Goal: Information Seeking & Learning: Learn about a topic

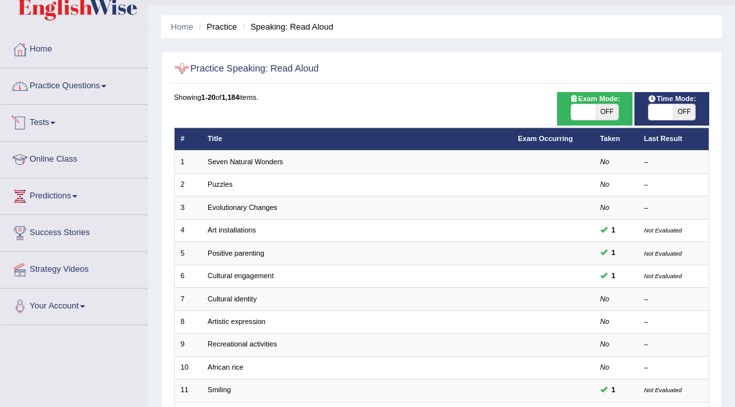
click at [84, 85] on link "Practice Questions" at bounding box center [74, 84] width 147 height 32
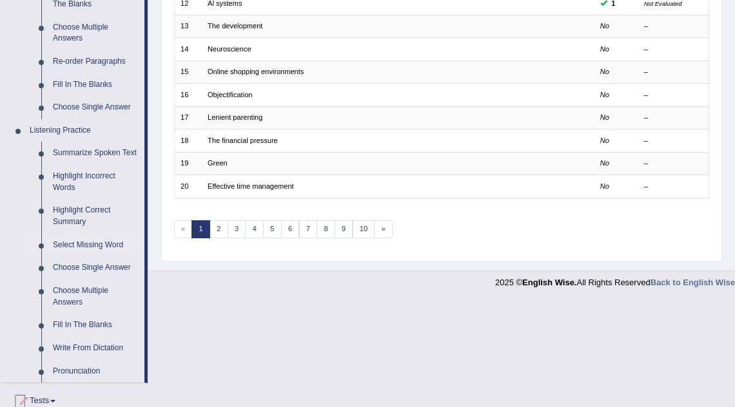
scroll to position [451, 0]
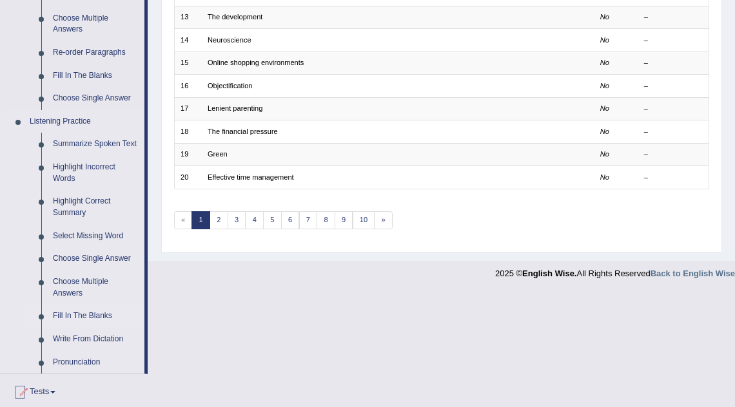
click at [81, 328] on link "Fill In The Blanks" at bounding box center [95, 316] width 97 height 23
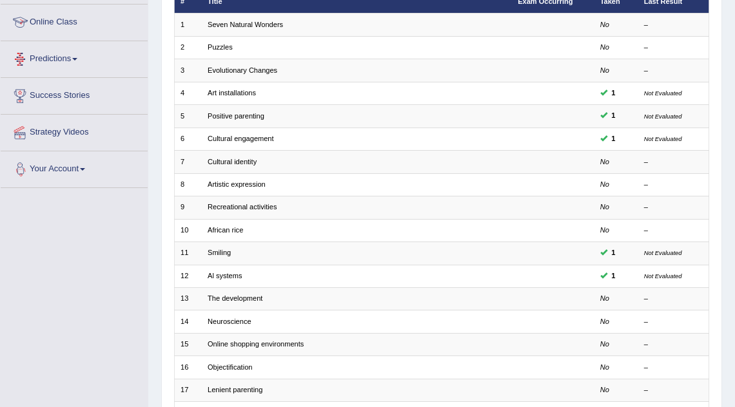
scroll to position [183, 0]
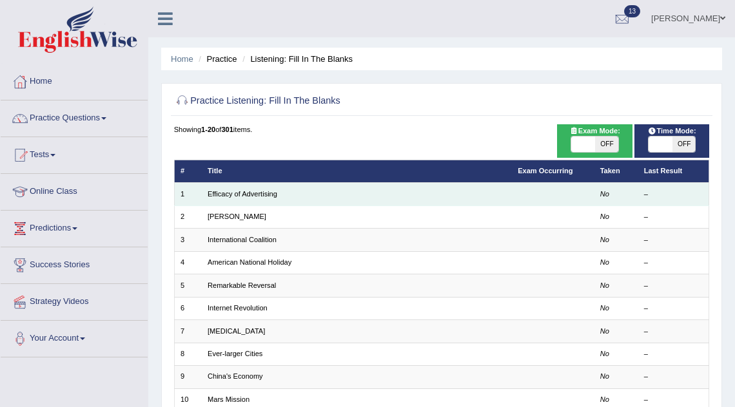
click at [263, 188] on td "Efficacy of Advertising" at bounding box center [357, 194] width 310 height 23
click at [262, 193] on link "Efficacy of Advertising" at bounding box center [243, 194] width 70 height 8
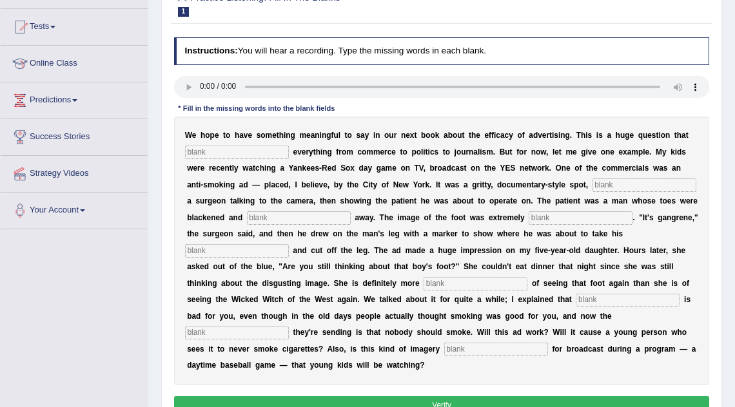
scroll to position [134, 0]
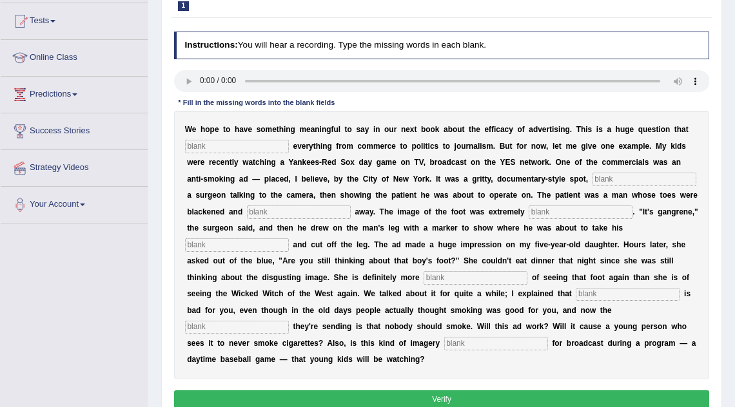
click at [199, 150] on input "text" at bounding box center [237, 146] width 104 height 13
type input "impact"
type input "featuring"
type input "rotting"
type input "disgusting"
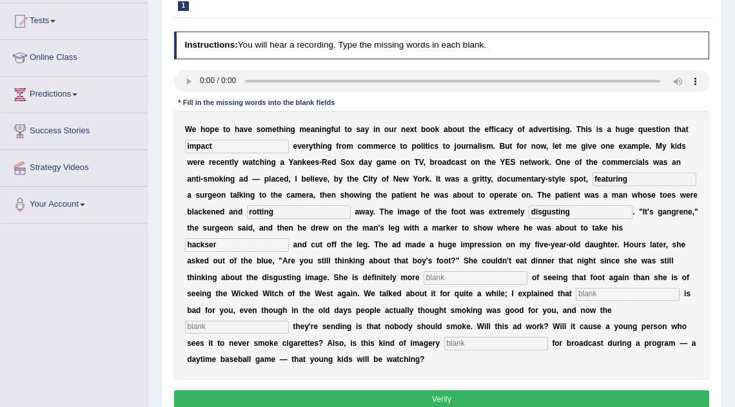
type input "hackser"
type input "scared"
type input "smoking"
type input "appropriate"
click at [456, 407] on button "Verify" at bounding box center [442, 400] width 536 height 19
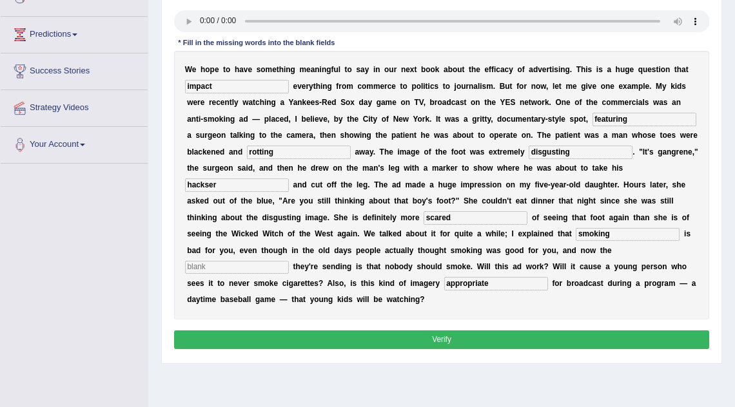
scroll to position [200, 0]
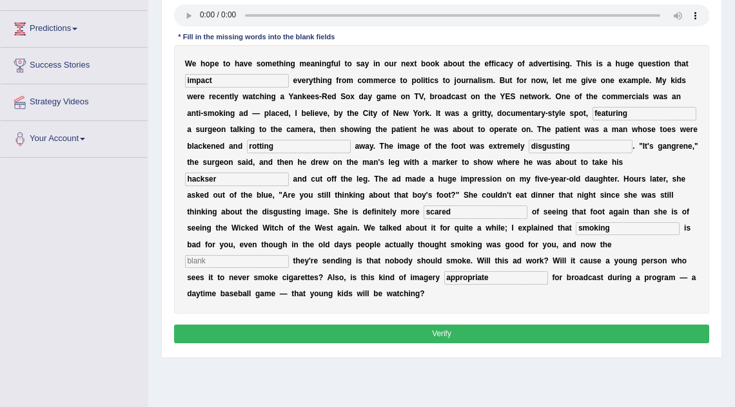
click at [444, 331] on button "Verify" at bounding box center [442, 334] width 536 height 19
click at [289, 255] on input "text" at bounding box center [237, 261] width 104 height 13
type input "hk"
click at [560, 338] on button "Verify" at bounding box center [442, 334] width 536 height 19
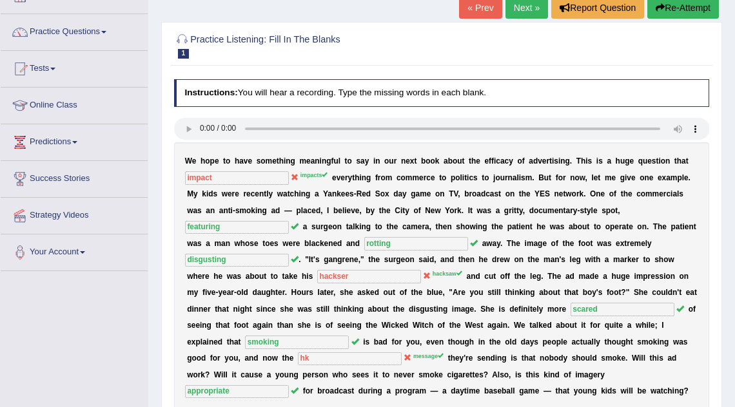
scroll to position [0, 0]
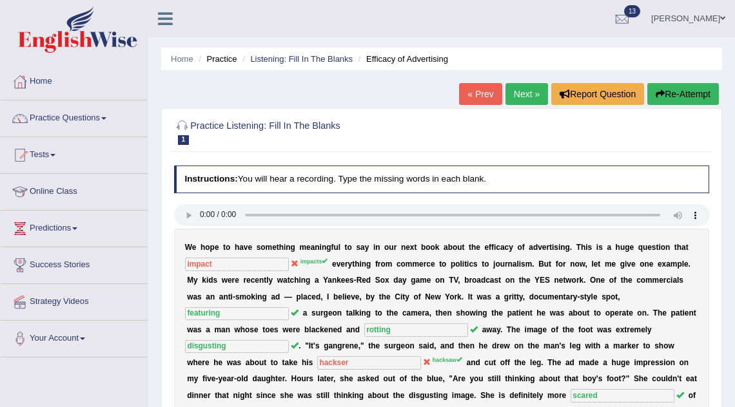
click at [512, 99] on link "Next »" at bounding box center [526, 94] width 43 height 22
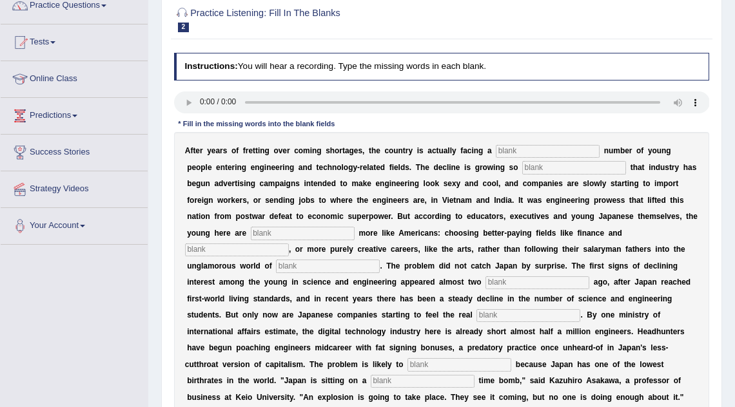
scroll to position [126, 0]
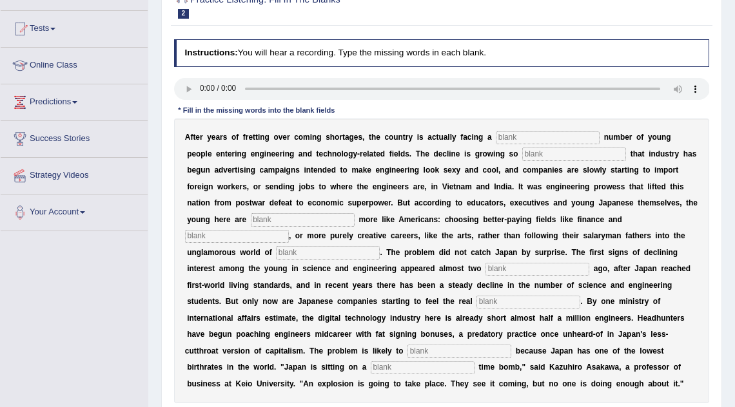
click at [514, 133] on input "text" at bounding box center [548, 138] width 104 height 13
click at [516, 141] on input "adweell" at bounding box center [548, 138] width 104 height 13
click at [501, 139] on input "adwell" at bounding box center [548, 138] width 104 height 13
click at [520, 137] on input "dwell" at bounding box center [548, 138] width 104 height 13
type input "dwelling"
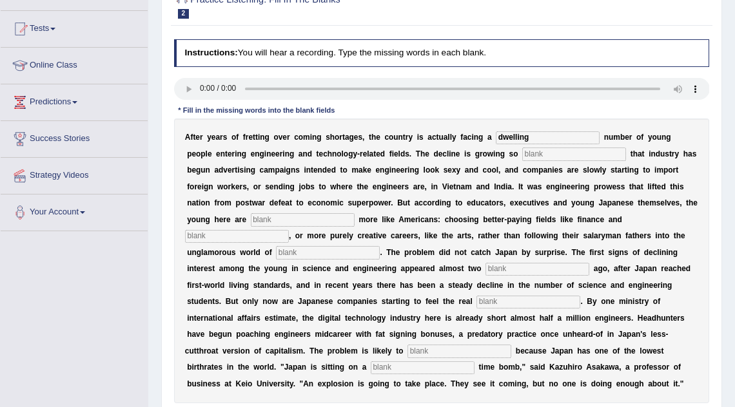
click at [522, 155] on input "text" at bounding box center [574, 154] width 104 height 13
type input "drastic"
type input "behaving"
type input "medicine"
type input "manufacturing"
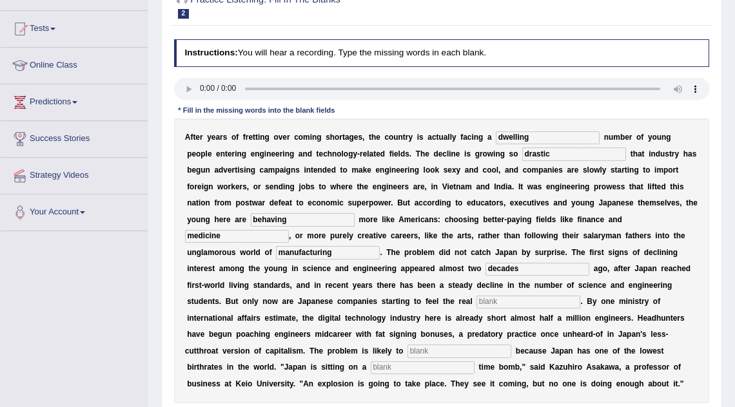
type input "decades"
type input "pinch"
type input "worsen"
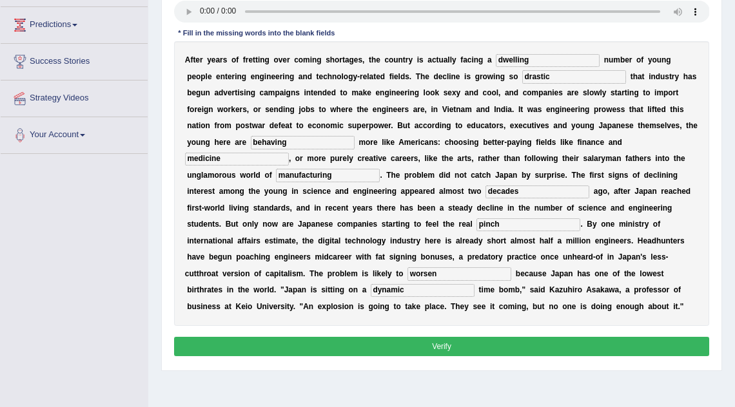
scroll to position [205, 0]
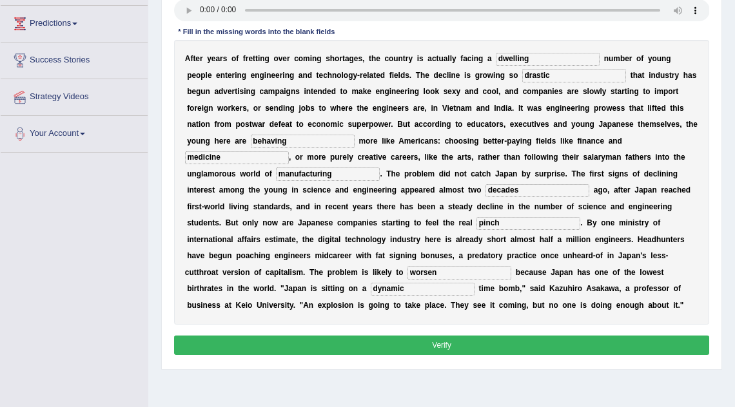
type input "dynamic"
click at [471, 344] on button "Verify" at bounding box center [442, 345] width 536 height 19
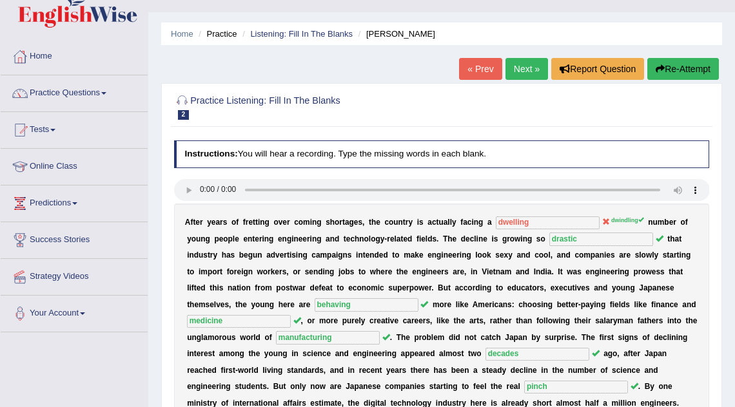
scroll to position [0, 0]
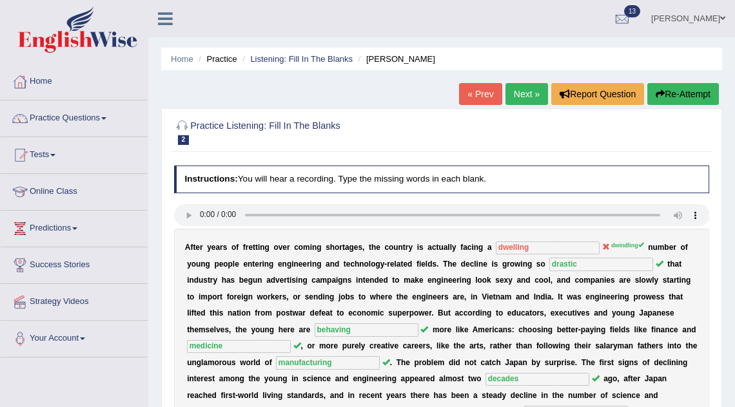
click at [519, 91] on link "Next »" at bounding box center [526, 94] width 43 height 22
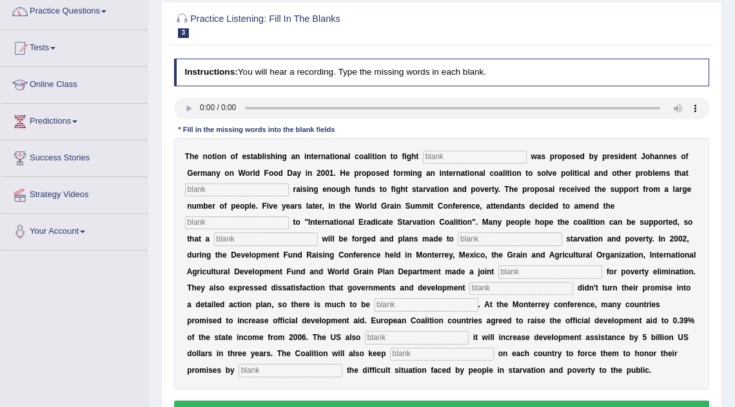
scroll to position [106, 0]
click at [239, 374] on input "text" at bounding box center [291, 371] width 104 height 13
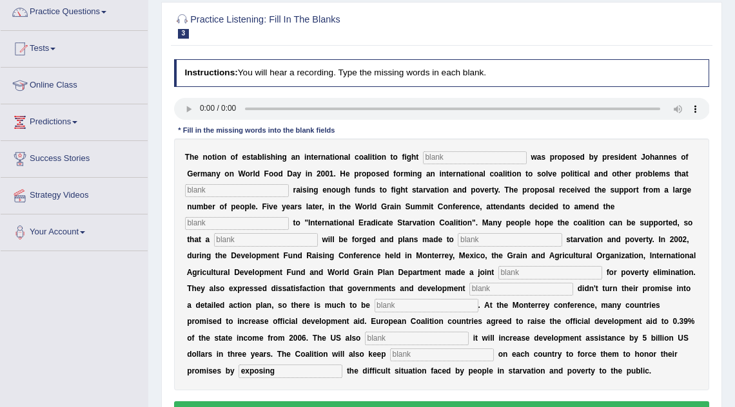
type input "exposing"
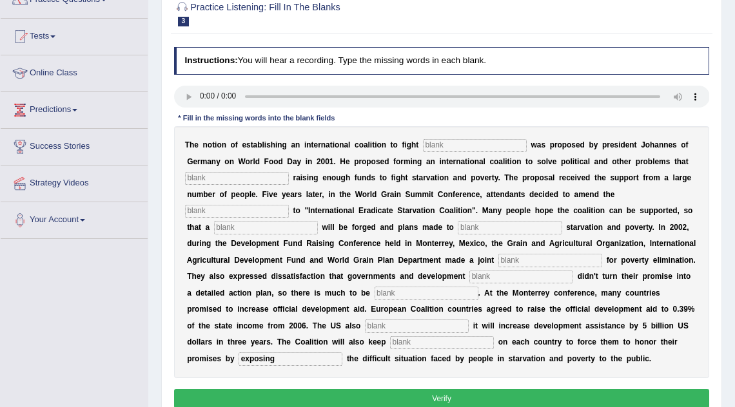
click at [390, 341] on input "text" at bounding box center [442, 343] width 104 height 13
type input "pressure"
click at [365, 326] on input "text" at bounding box center [417, 326] width 104 height 13
type input "announced"
click at [384, 292] on input "text" at bounding box center [427, 293] width 104 height 13
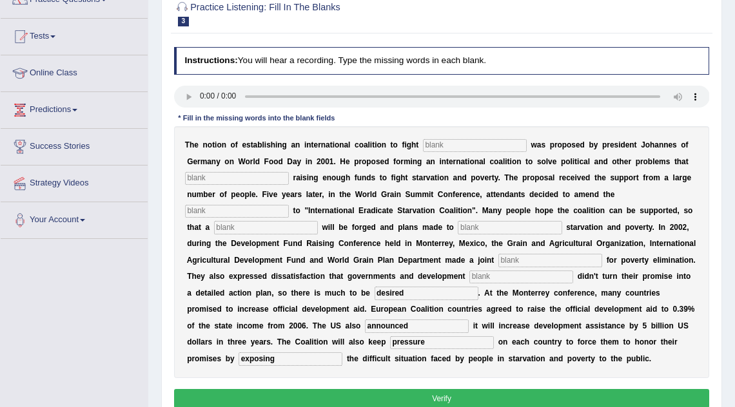
type input "desired"
click at [469, 273] on input "text" at bounding box center [521, 277] width 104 height 13
type input "partners"
click at [500, 255] on input "text" at bounding box center [550, 260] width 104 height 13
type input "appeal"
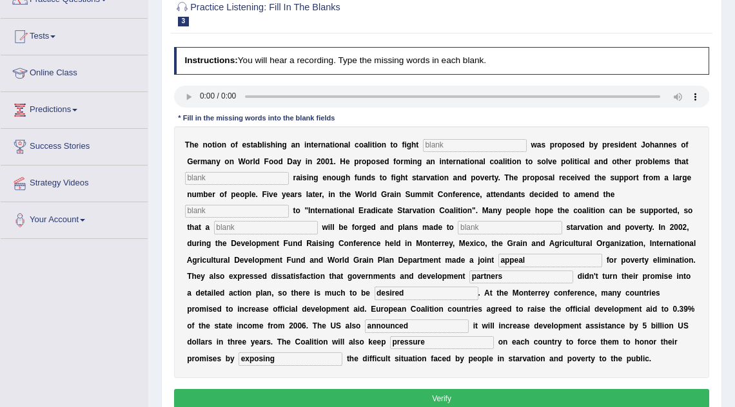
click at [464, 144] on input "text" at bounding box center [475, 145] width 104 height 13
type input "stravation"
type input "p"
type input "obstruct"
click at [198, 214] on input "text" at bounding box center [237, 211] width 104 height 13
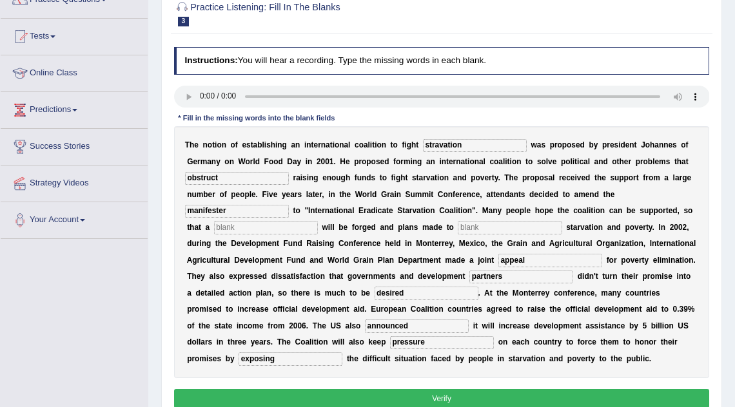
type input "manifester"
click at [236, 226] on input "text" at bounding box center [266, 227] width 104 height 13
type input "revolution"
click at [458, 232] on input "text" at bounding box center [510, 227] width 104 height 13
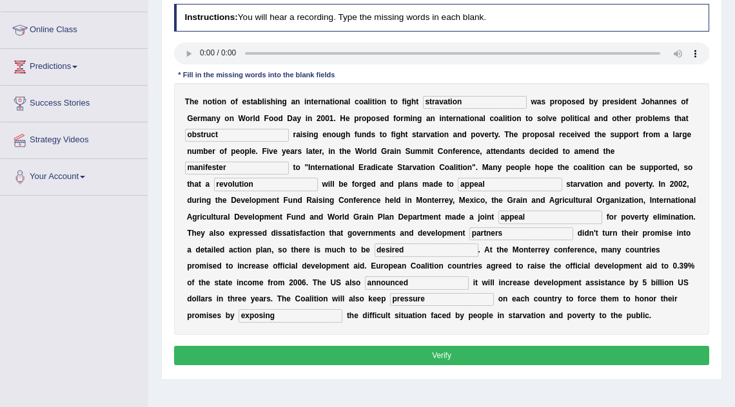
scroll to position [171, 0]
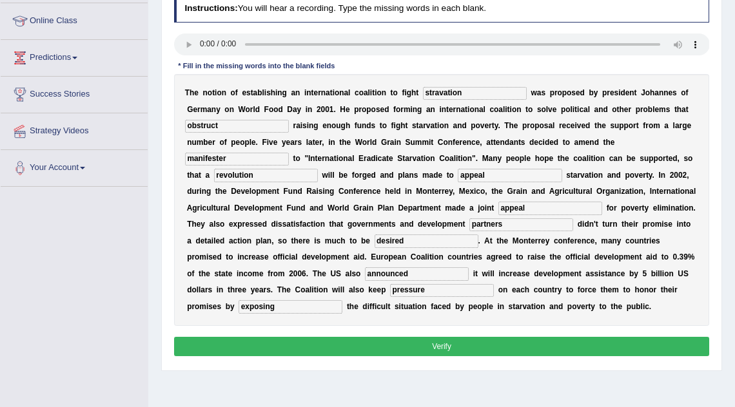
type input "appeal"
click at [409, 342] on button "Verify" at bounding box center [442, 346] width 536 height 19
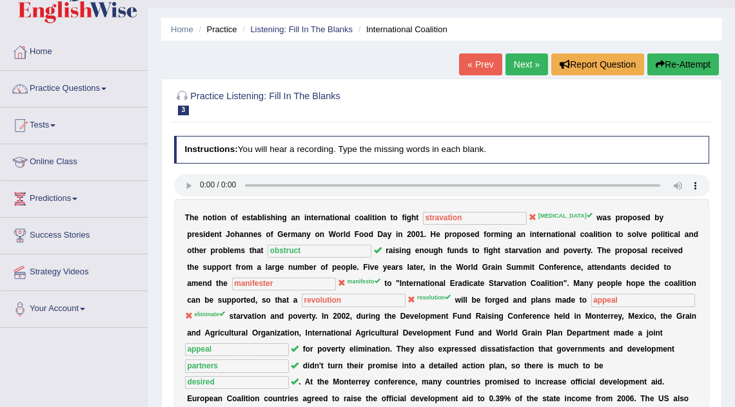
scroll to position [28, 0]
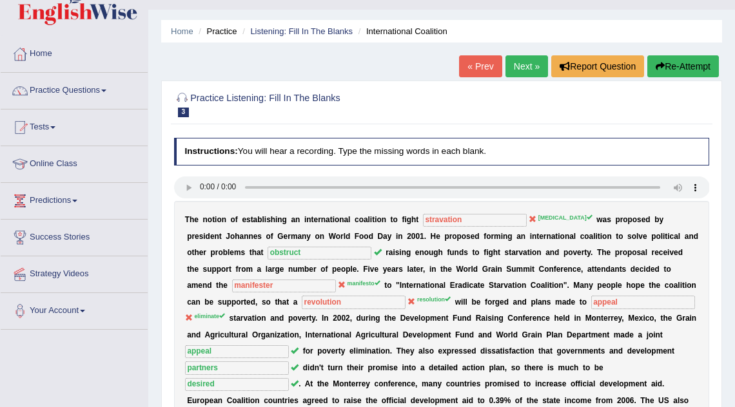
click at [513, 63] on link "Next »" at bounding box center [526, 66] width 43 height 22
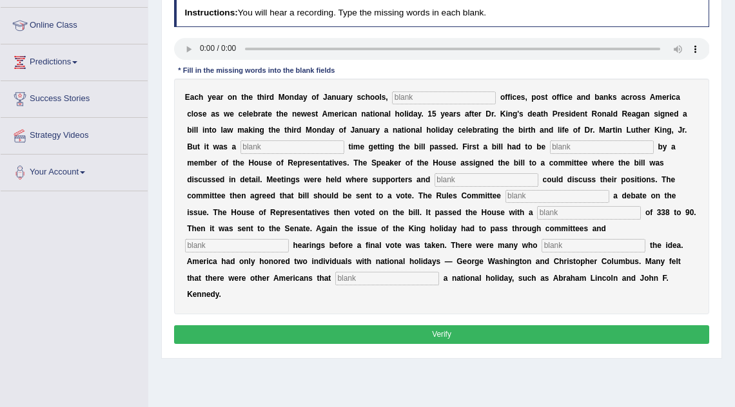
scroll to position [173, 0]
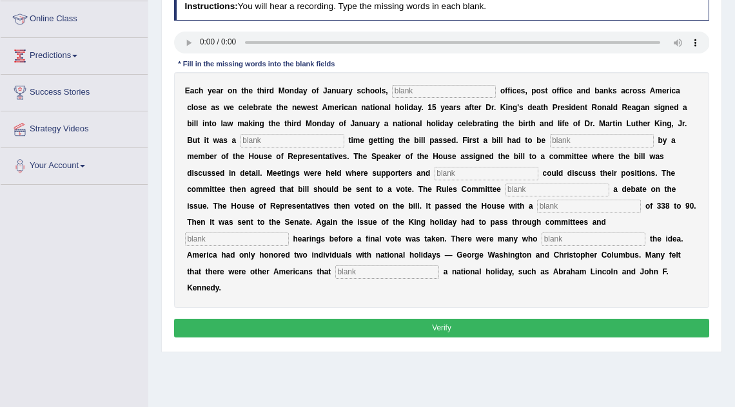
click at [439, 266] on input "text" at bounding box center [387, 272] width 104 height 13
type input "deserved"
click at [542, 240] on input "text" at bounding box center [594, 239] width 104 height 13
type input "opposed"
click at [289, 233] on input "text" at bounding box center [237, 239] width 104 height 13
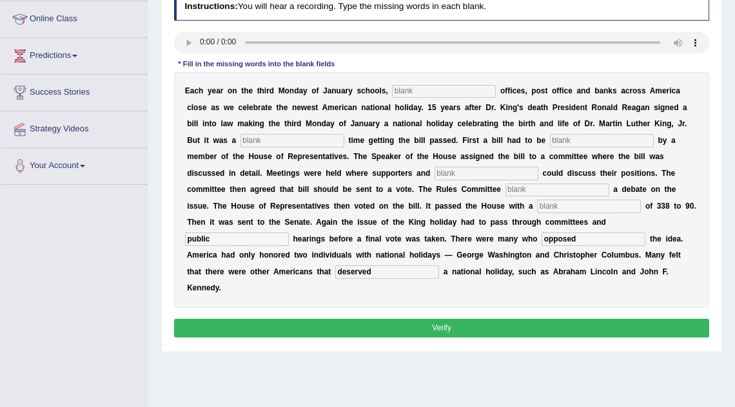
type input "public"
click at [537, 204] on input "text" at bounding box center [589, 206] width 104 height 13
type input "schedule"
click at [424, 181] on div "E a c h y e a r o n t h e t h i r d M o n d a y o f J a n u a r y s c h o o l s…" at bounding box center [442, 190] width 536 height 236
click at [505, 188] on input "text" at bounding box center [557, 190] width 104 height 13
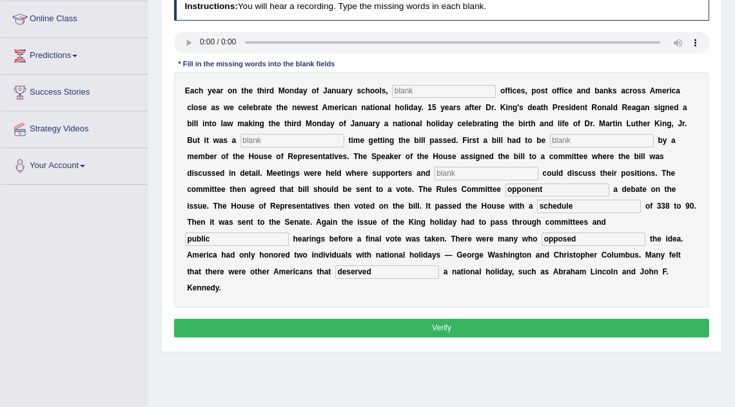
type input "opponent"
click at [435, 173] on input "text" at bounding box center [487, 173] width 104 height 13
type input "introduced"
click at [550, 144] on input "text" at bounding box center [602, 140] width 104 height 13
type input "introduced"
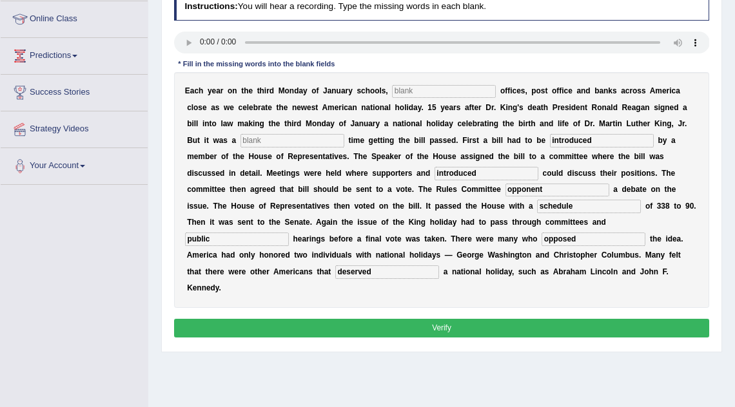
click at [257, 141] on input "text" at bounding box center [292, 140] width 104 height 13
type input "tough"
click at [397, 90] on input "text" at bounding box center [444, 91] width 104 height 13
type input "federal"
click at [432, 319] on button "Verify" at bounding box center [442, 328] width 536 height 19
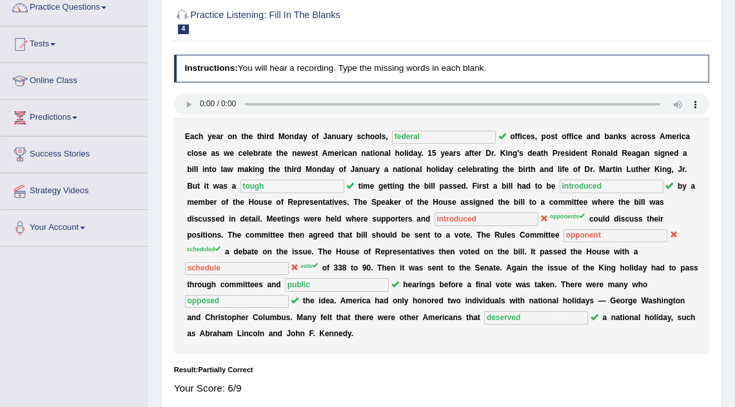
scroll to position [0, 0]
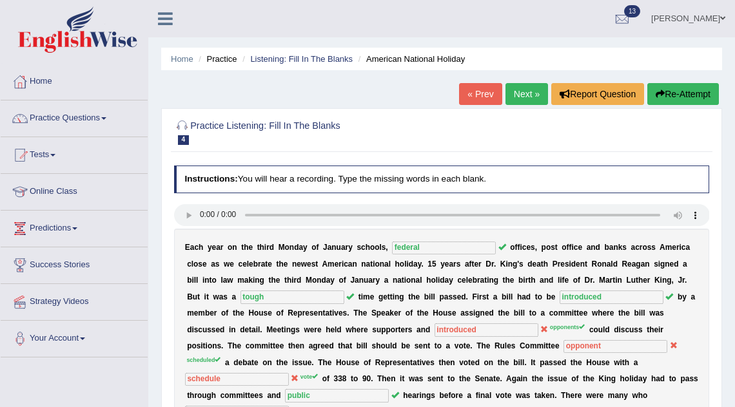
click at [514, 90] on link "Next »" at bounding box center [526, 94] width 43 height 22
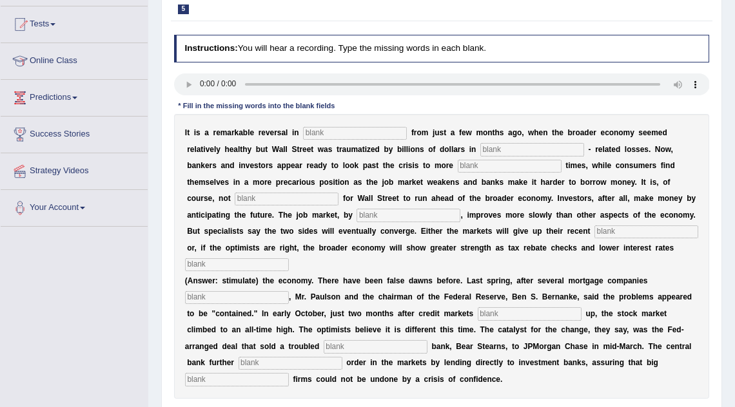
scroll to position [145, 0]
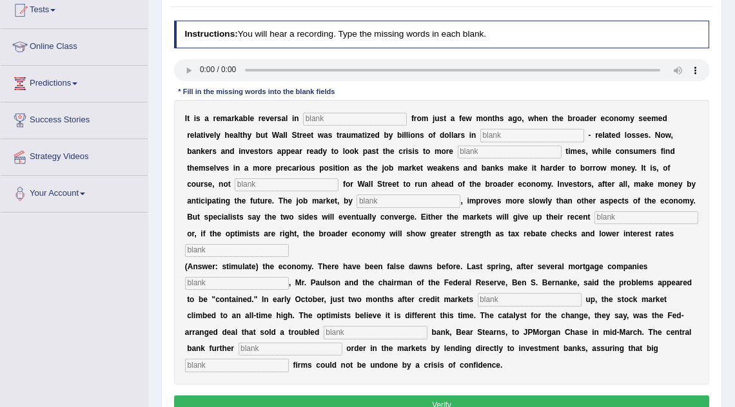
click at [289, 359] on input "text" at bounding box center [237, 365] width 104 height 13
type input "security"
click at [239, 343] on input "text" at bounding box center [291, 349] width 104 height 13
type input "restored"
click at [324, 326] on input "text" at bounding box center [376, 332] width 104 height 13
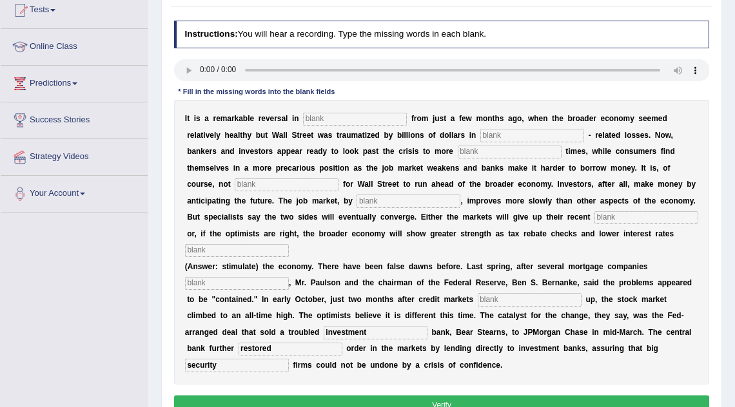
type input "investment"
click at [513, 293] on input "text" at bounding box center [530, 299] width 104 height 13
type input "froze"
click at [239, 277] on input "text" at bounding box center [237, 283] width 104 height 13
type input "collapse"
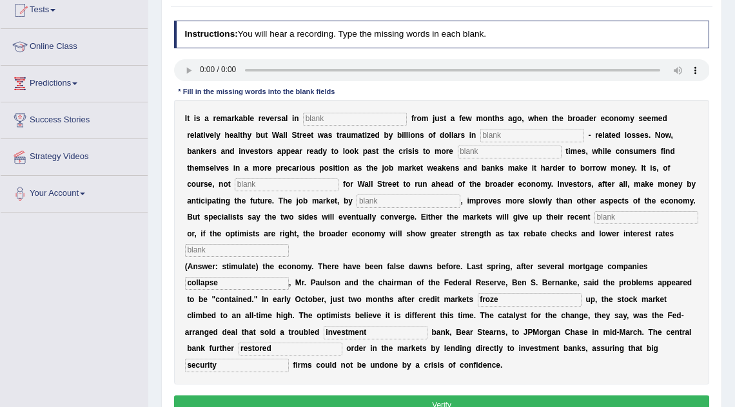
click at [289, 244] on input "text" at bounding box center [237, 250] width 104 height 13
type input "stimulate"
click at [594, 217] on input "text" at bounding box center [646, 217] width 104 height 13
type input "gains"
click at [357, 205] on input "text" at bounding box center [409, 201] width 104 height 13
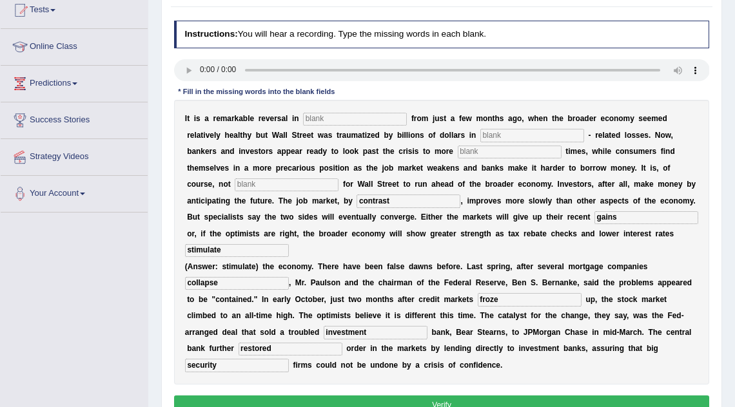
type input "contrast"
click at [256, 184] on input "text" at bounding box center [287, 185] width 104 height 13
type input "acommon"
click at [458, 151] on input "text" at bounding box center [510, 152] width 104 height 13
type input "profitable"
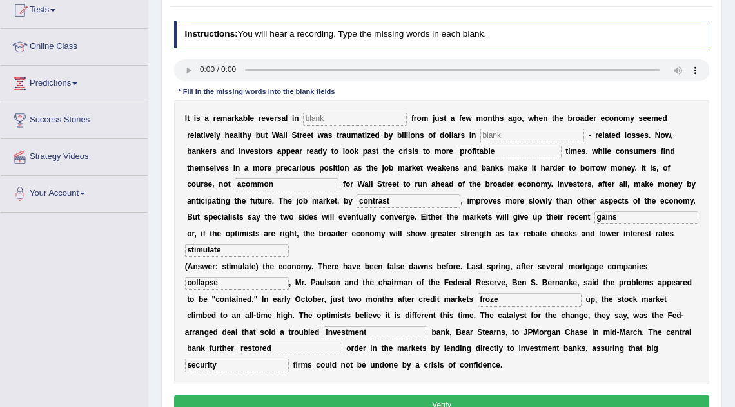
click at [480, 135] on input "text" at bounding box center [532, 135] width 104 height 13
type input "mortgaes"
click at [347, 118] on input "text" at bounding box center [355, 119] width 104 height 13
type input "attitudes"
click at [373, 396] on button "Verify" at bounding box center [442, 405] width 536 height 19
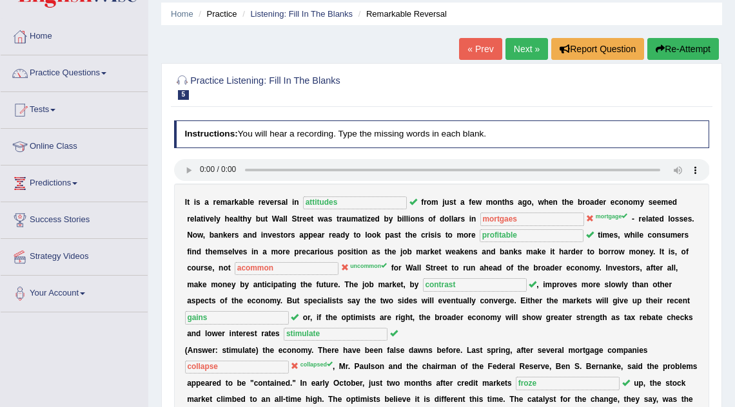
scroll to position [0, 0]
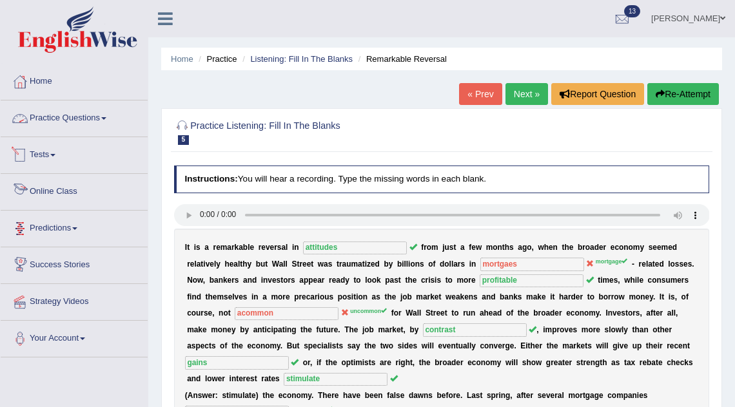
click at [88, 123] on link "Practice Questions" at bounding box center [74, 117] width 147 height 32
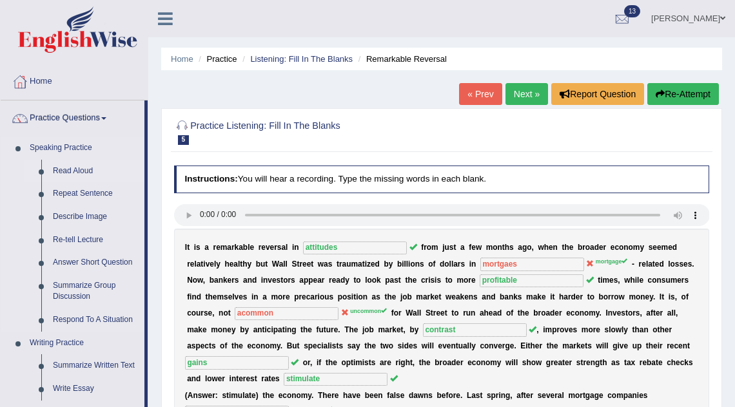
click at [87, 172] on link "Read Aloud" at bounding box center [95, 171] width 97 height 23
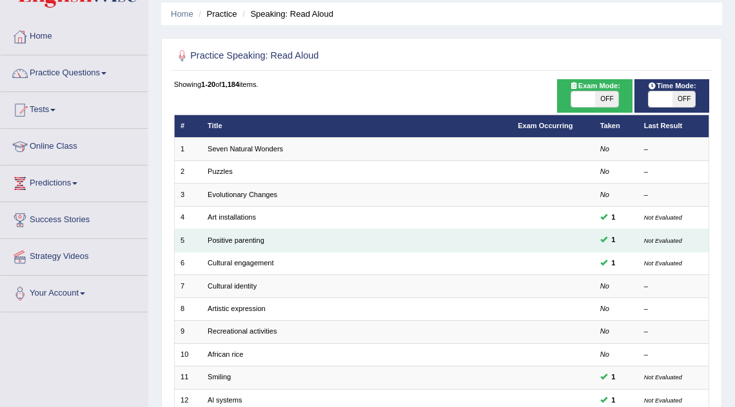
scroll to position [44, 0]
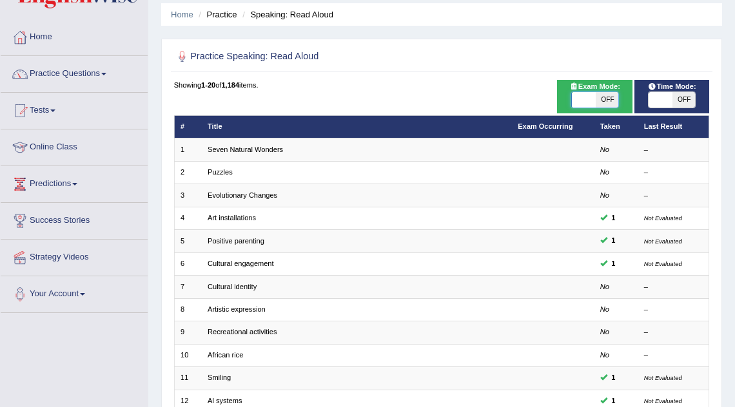
click at [592, 100] on span at bounding box center [583, 99] width 23 height 15
click at [595, 95] on span "OFF" at bounding box center [606, 99] width 23 height 15
checkbox input "true"
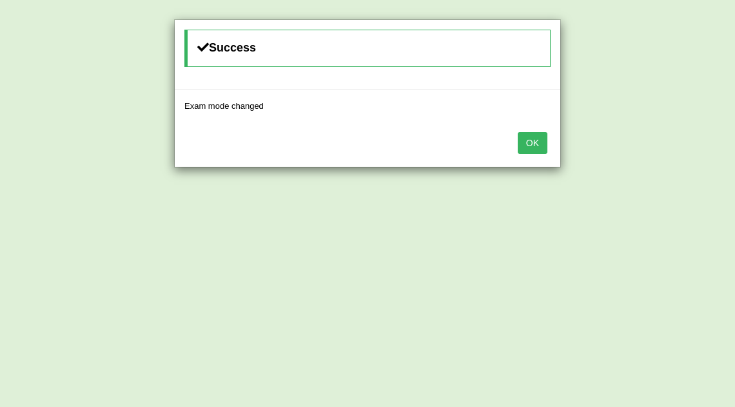
click at [540, 147] on button "OK" at bounding box center [533, 143] width 30 height 22
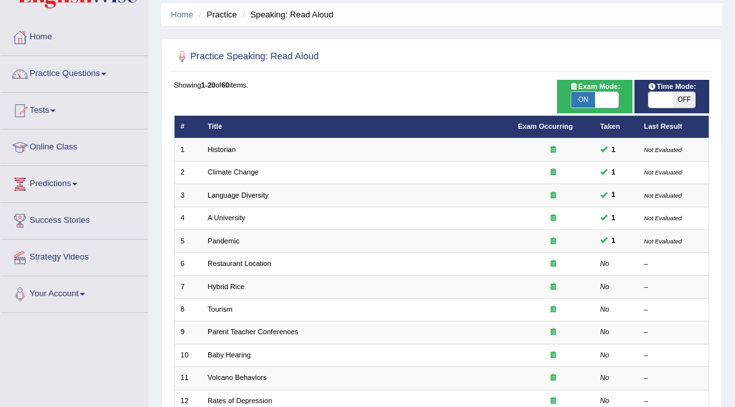
click at [680, 102] on span "OFF" at bounding box center [683, 99] width 23 height 15
checkbox input "true"
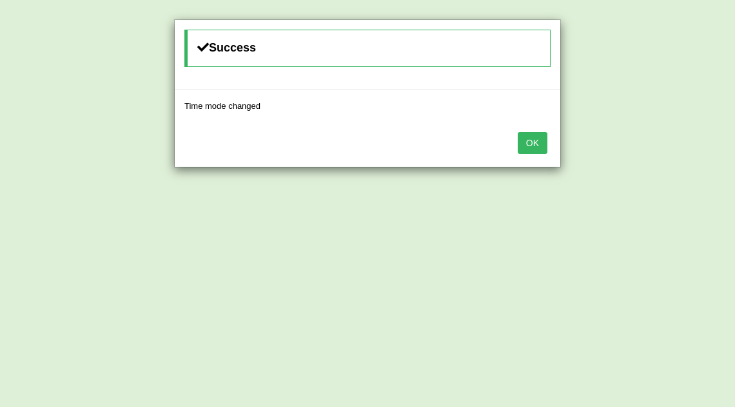
click at [533, 148] on button "OK" at bounding box center [533, 143] width 30 height 22
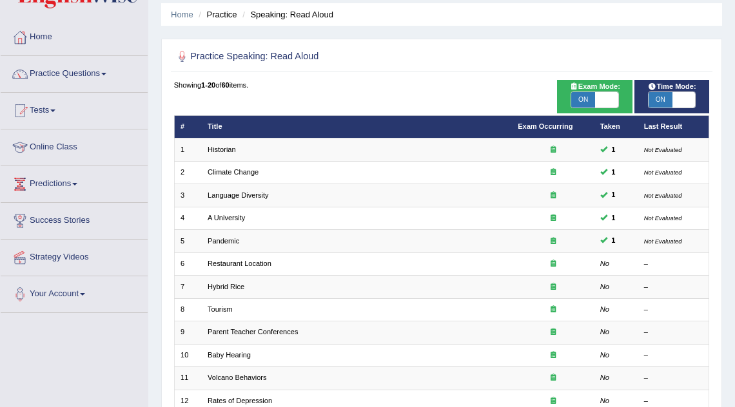
click at [72, 78] on link "Practice Questions" at bounding box center [74, 72] width 147 height 32
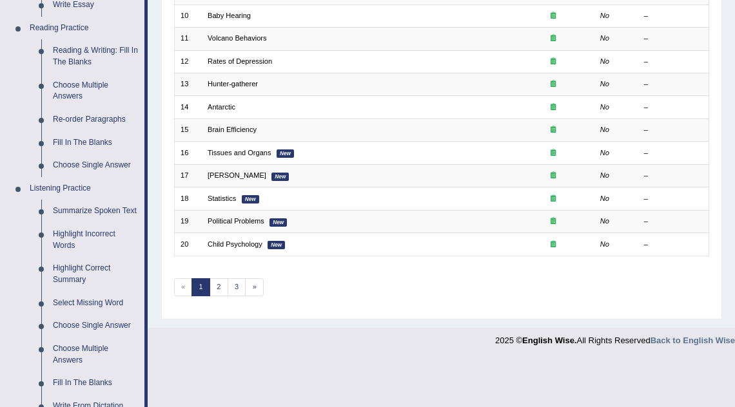
scroll to position [389, 0]
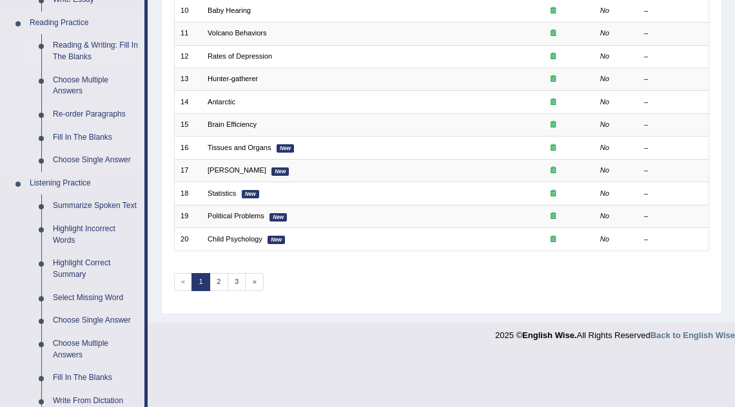
click at [91, 50] on link "Reading & Writing: Fill In The Blanks" at bounding box center [95, 51] width 97 height 34
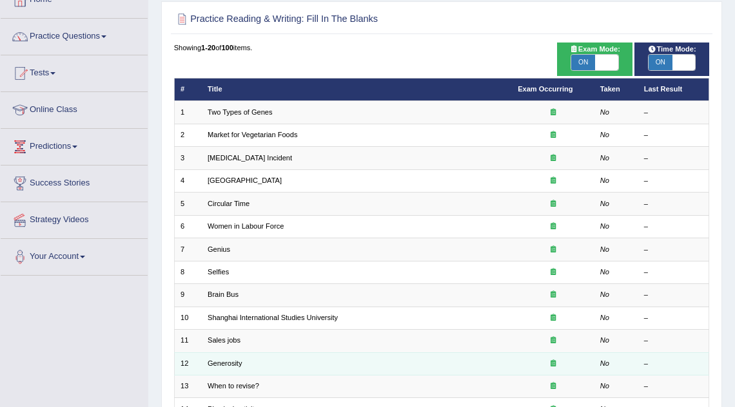
scroll to position [60, 0]
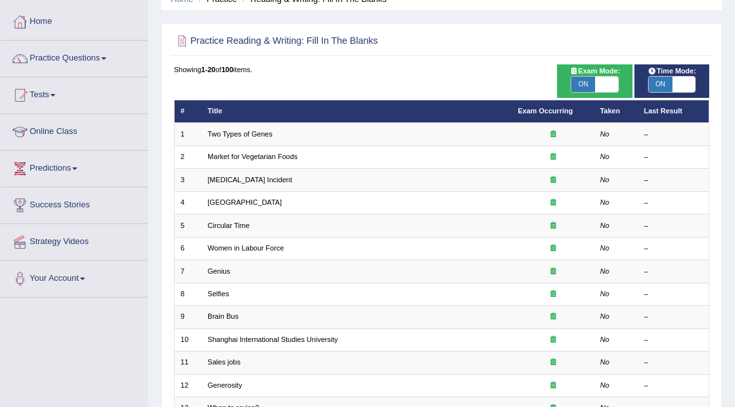
click at [611, 86] on span at bounding box center [606, 84] width 23 height 15
click at [612, 86] on span at bounding box center [606, 84] width 23 height 15
checkbox input "false"
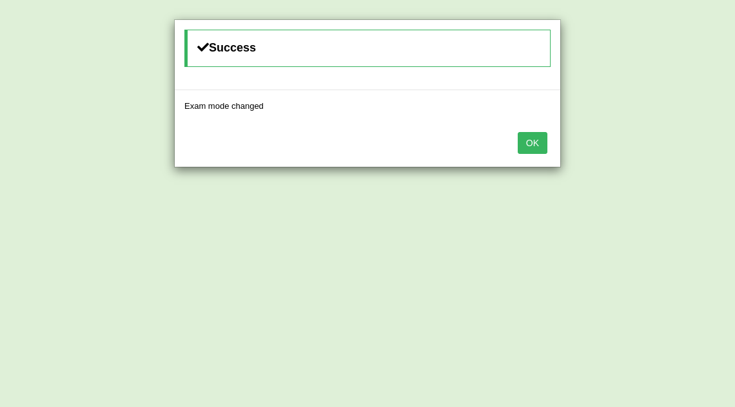
click at [527, 146] on button "OK" at bounding box center [533, 143] width 30 height 22
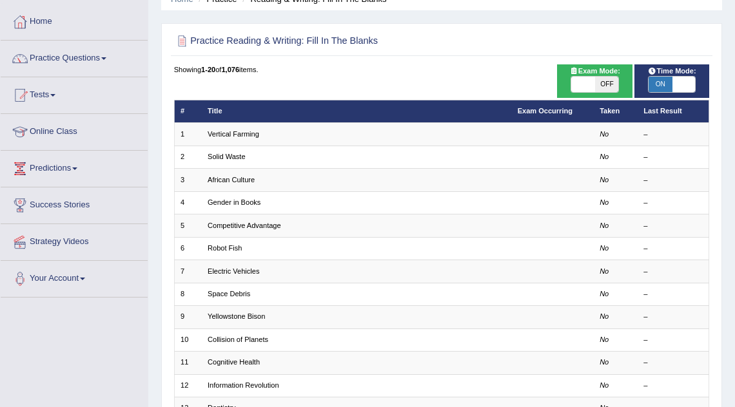
scroll to position [60, 0]
click at [676, 83] on span at bounding box center [683, 84] width 23 height 15
checkbox input "false"
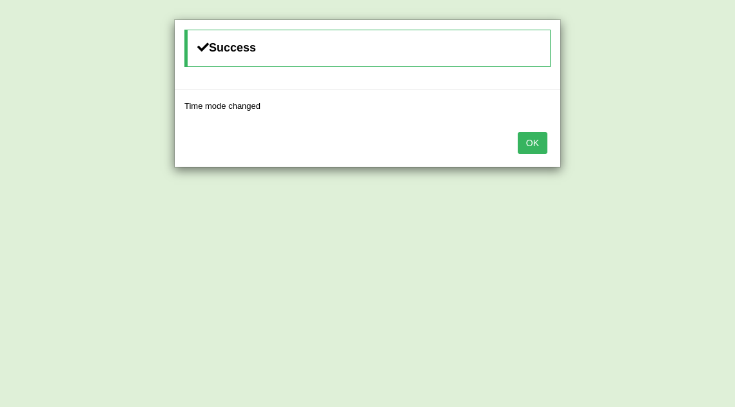
click at [536, 141] on button "OK" at bounding box center [533, 143] width 30 height 22
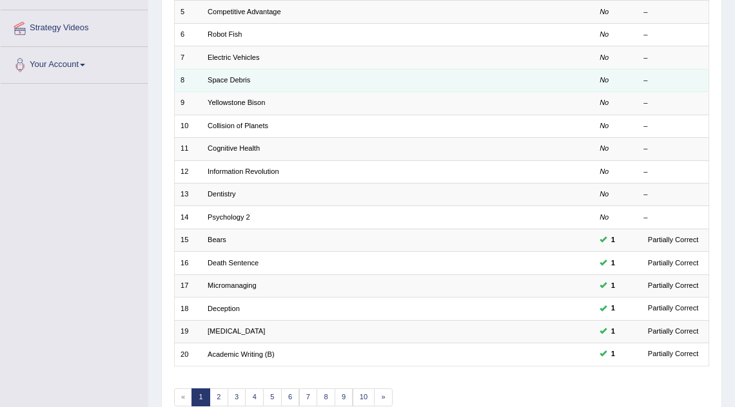
scroll to position [332, 0]
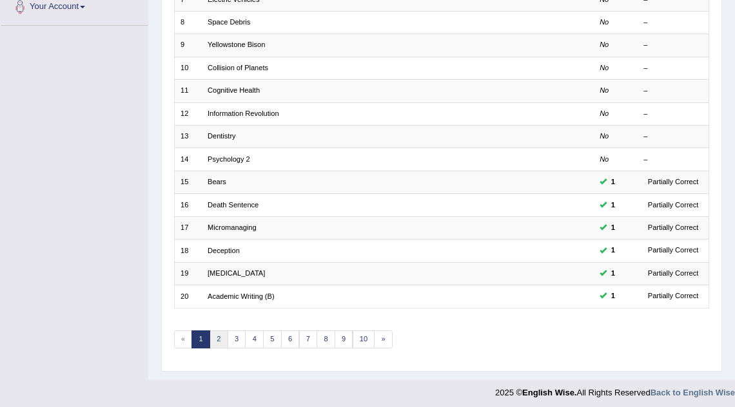
click at [219, 340] on link "2" at bounding box center [219, 340] width 19 height 18
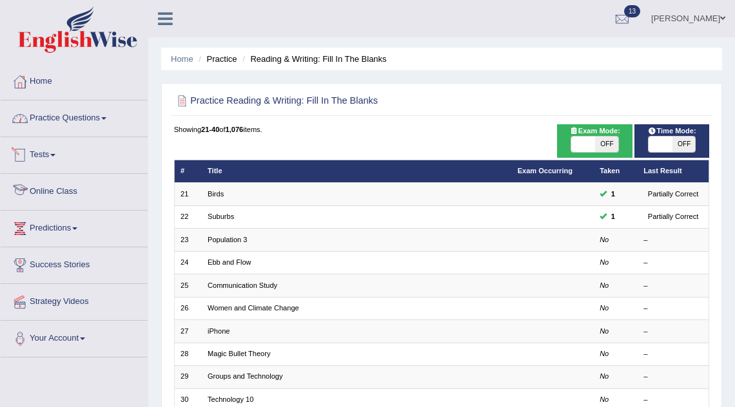
click at [93, 120] on link "Practice Questions" at bounding box center [74, 117] width 147 height 32
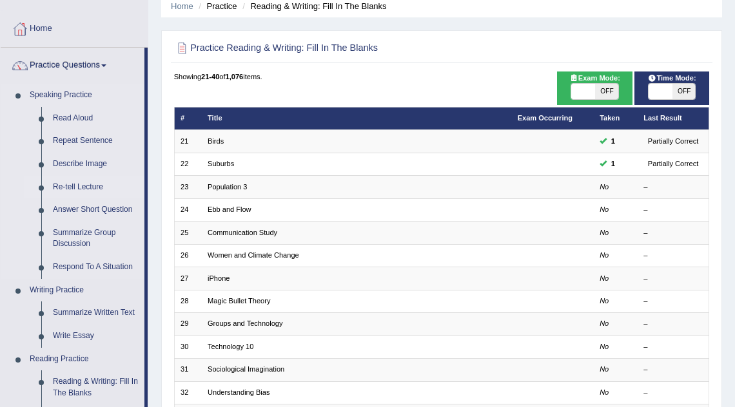
scroll to position [54, 0]
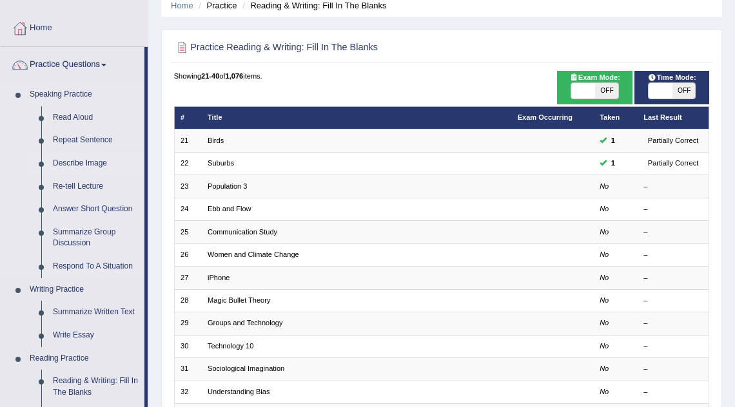
click at [86, 161] on link "Describe Image" at bounding box center [95, 163] width 97 height 23
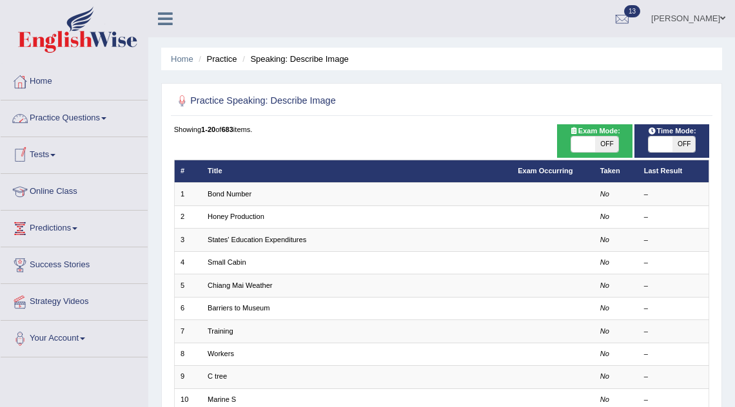
click at [101, 115] on link "Practice Questions" at bounding box center [74, 117] width 147 height 32
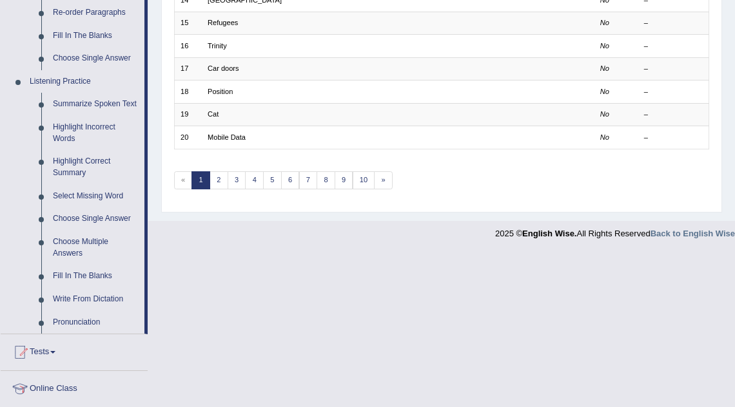
scroll to position [491, 0]
click at [81, 115] on link "Summarize Spoken Text" at bounding box center [95, 104] width 97 height 23
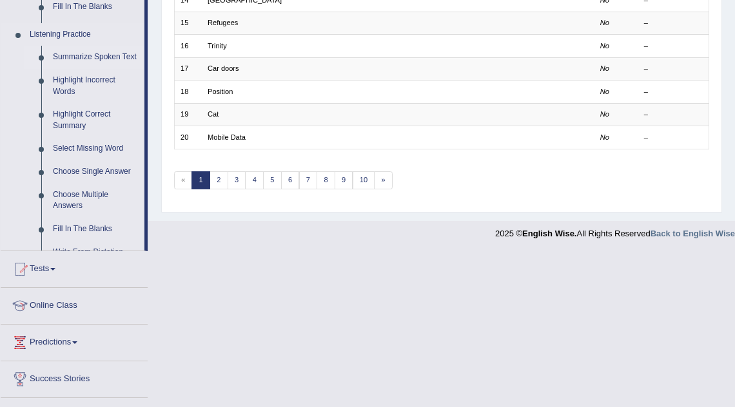
scroll to position [445, 0]
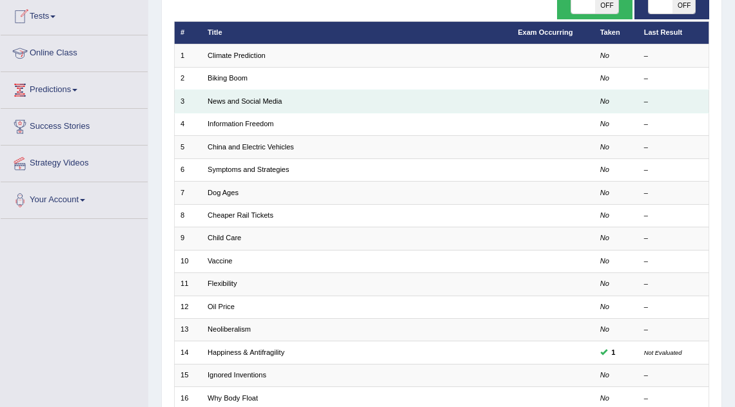
scroll to position [332, 0]
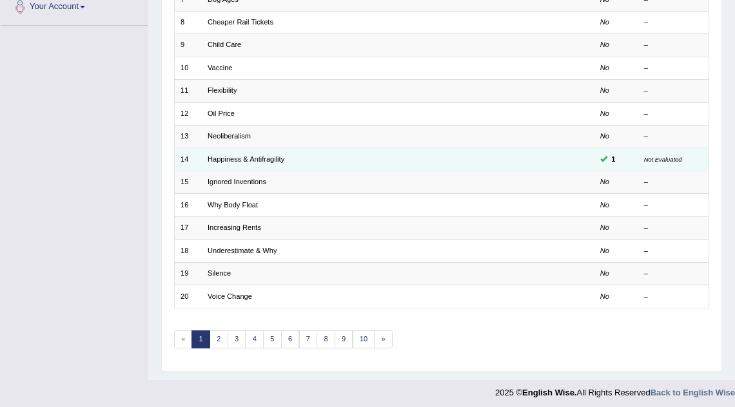
click at [229, 162] on td "Happiness & Antifragility" at bounding box center [357, 159] width 310 height 23
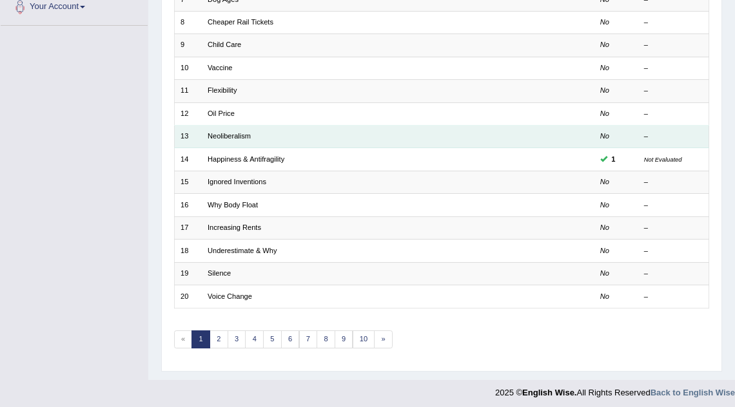
scroll to position [0, 0]
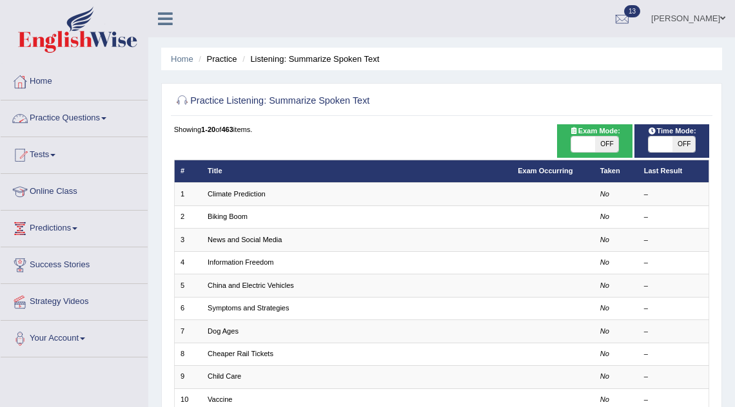
click at [52, 112] on link "Practice Questions" at bounding box center [74, 117] width 147 height 32
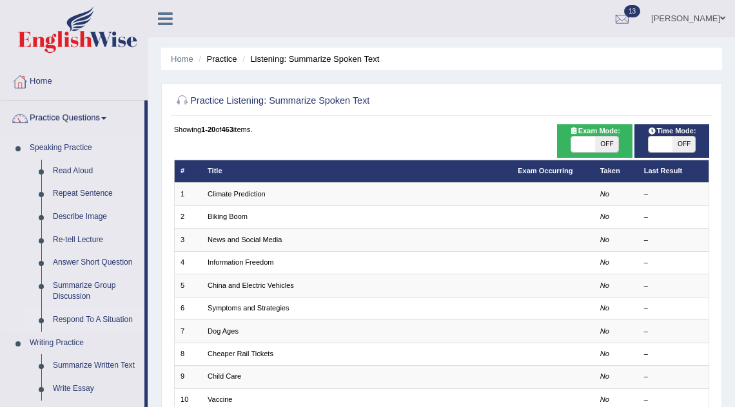
click at [118, 323] on link "Respond To A Situation" at bounding box center [95, 320] width 97 height 23
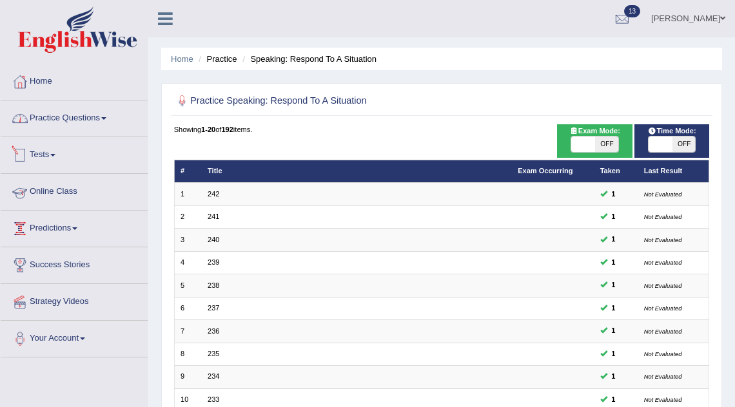
click at [69, 115] on link "Practice Questions" at bounding box center [74, 117] width 147 height 32
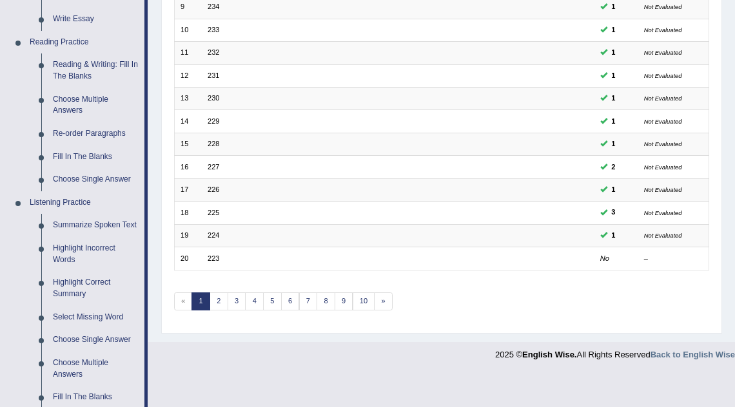
scroll to position [371, 0]
click at [82, 227] on link "Summarize Spoken Text" at bounding box center [95, 224] width 97 height 23
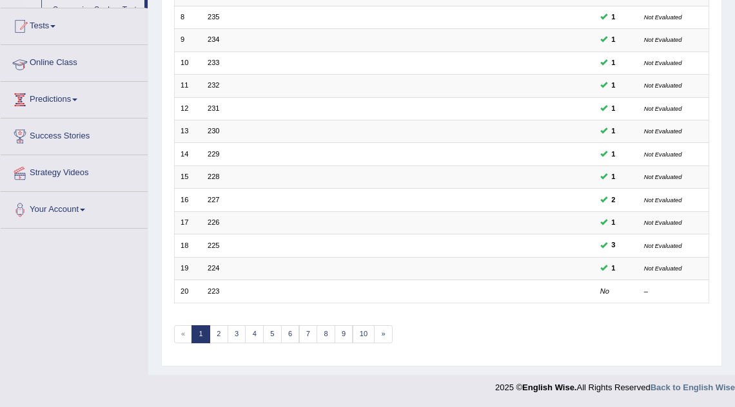
scroll to position [166, 0]
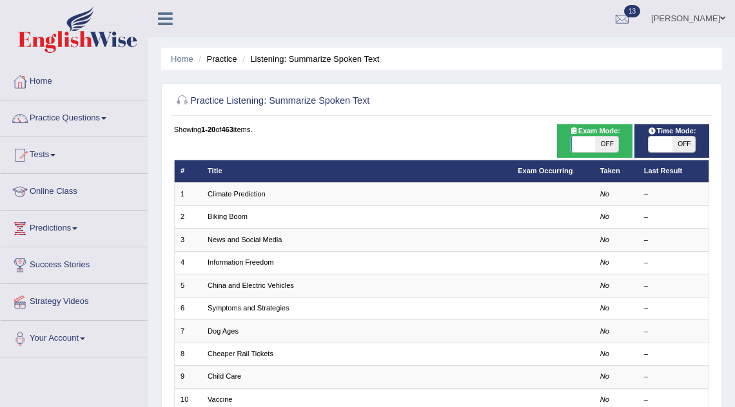
click at [248, 195] on link "Climate Prediction" at bounding box center [237, 194] width 58 height 8
